Goal: Task Accomplishment & Management: Manage account settings

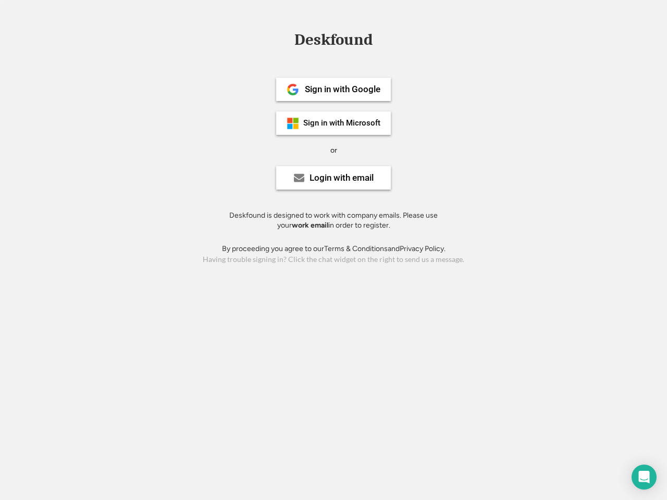
click at [333, 149] on div "or" at bounding box center [333, 150] width 7 height 10
click at [333, 42] on div "Deskfound" at bounding box center [333, 40] width 89 height 16
click at [285, 39] on div "Deskfound" at bounding box center [333, 42] width 667 height 20
click at [333, 42] on div "Deskfound" at bounding box center [333, 40] width 89 height 16
click at [333, 150] on div "or" at bounding box center [333, 150] width 7 height 10
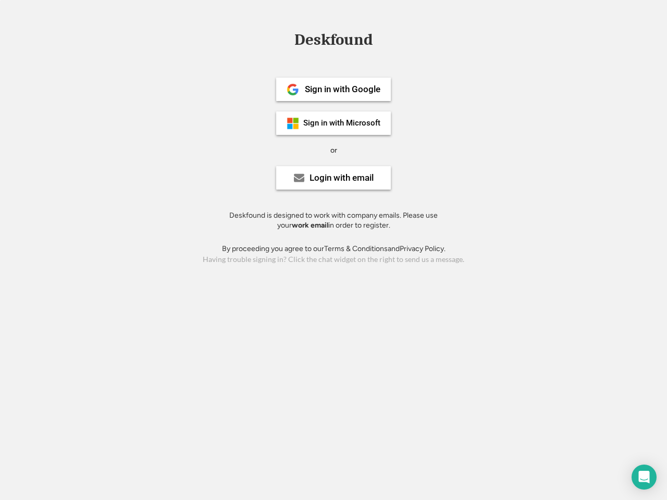
click at [333, 89] on div "Sign in with Google" at bounding box center [343, 89] width 76 height 9
click at [342, 89] on div "Sign in with Google" at bounding box center [343, 89] width 76 height 9
click at [293, 90] on img at bounding box center [292, 89] width 13 height 13
click at [333, 123] on div "Sign in with Microsoft" at bounding box center [341, 123] width 77 height 8
click at [342, 123] on div "Sign in with Microsoft" at bounding box center [341, 123] width 77 height 8
